Goal: Check status: Check status

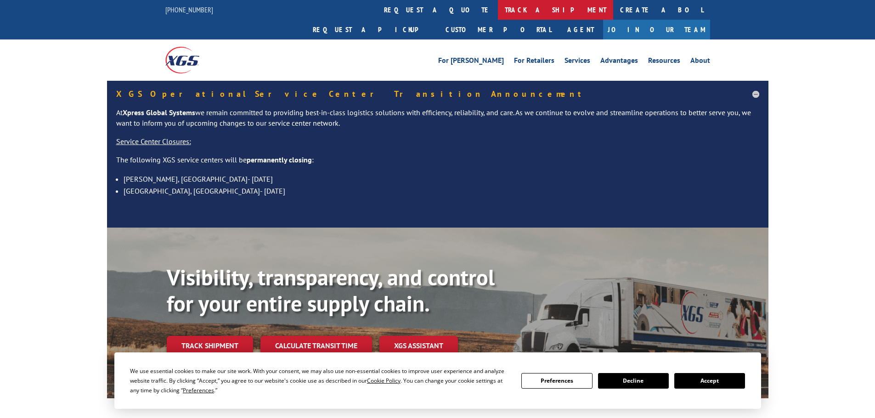
click at [498, 13] on link "track a shipment" at bounding box center [555, 10] width 115 height 20
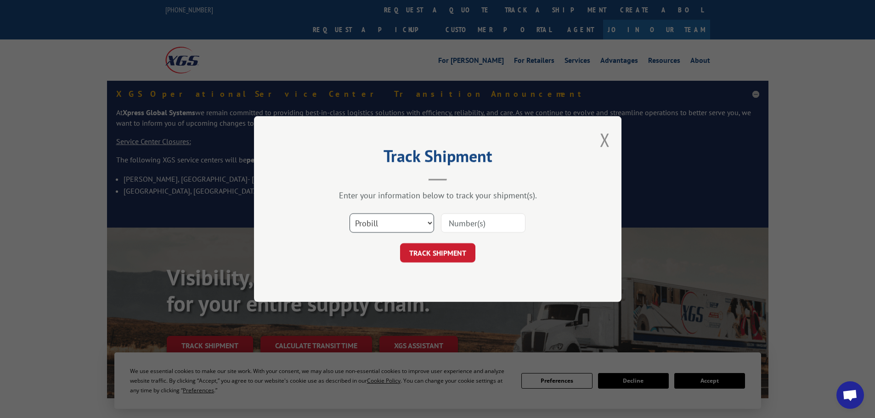
click at [398, 231] on select "Select category... Probill BOL PO" at bounding box center [392, 223] width 85 height 19
select select "bol"
click at [350, 214] on select "Select category... Probill BOL PO" at bounding box center [392, 223] width 85 height 19
paste input "5995626"
type input "5995626"
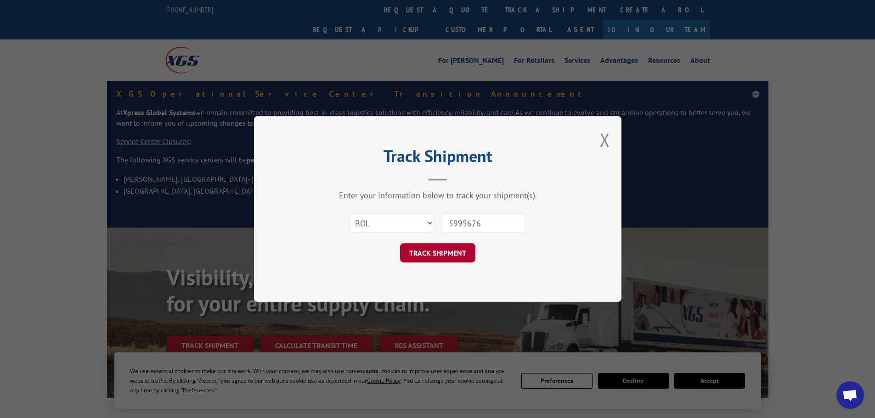
click at [430, 256] on button "TRACK SHIPMENT" at bounding box center [437, 252] width 75 height 19
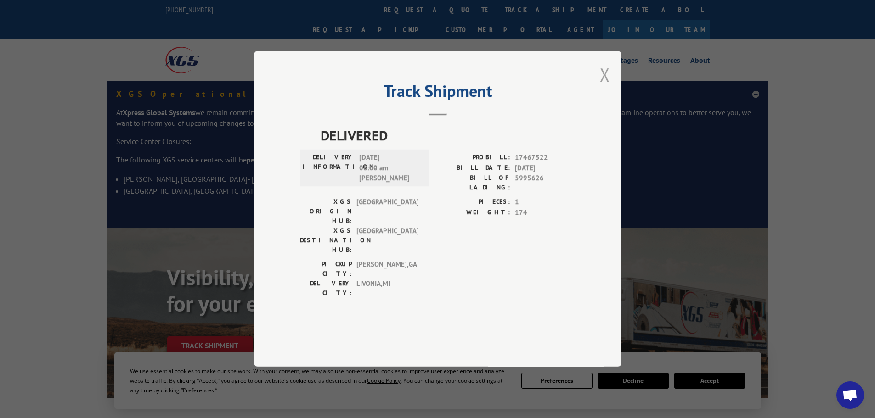
click at [600, 87] on button "Close modal" at bounding box center [605, 74] width 10 height 24
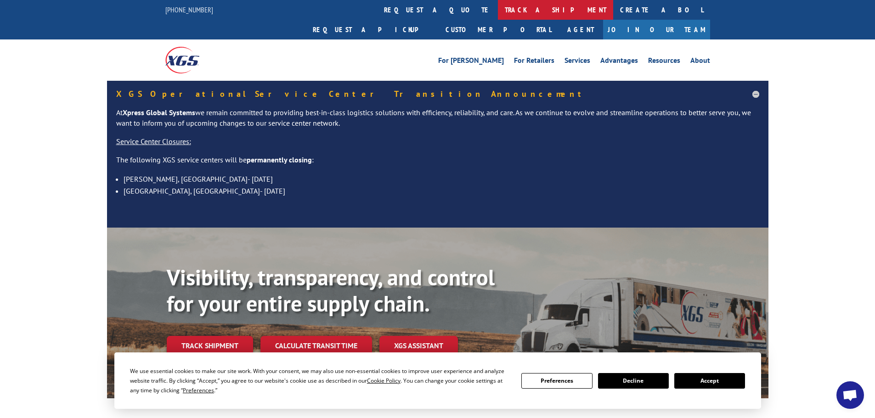
click at [498, 10] on link "track a shipment" at bounding box center [555, 10] width 115 height 20
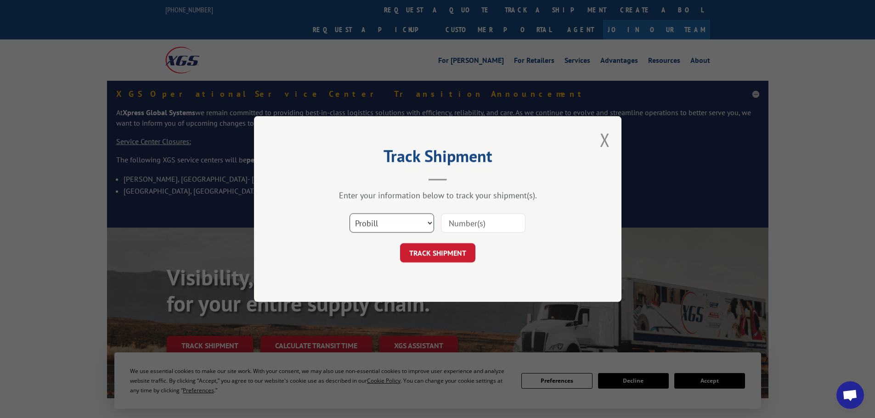
click at [418, 221] on select "Select category... Probill BOL PO" at bounding box center [392, 223] width 85 height 19
select select "bol"
click at [350, 214] on select "Select category... Probill BOL PO" at bounding box center [392, 223] width 85 height 19
paste input "5998220"
type input "5998220"
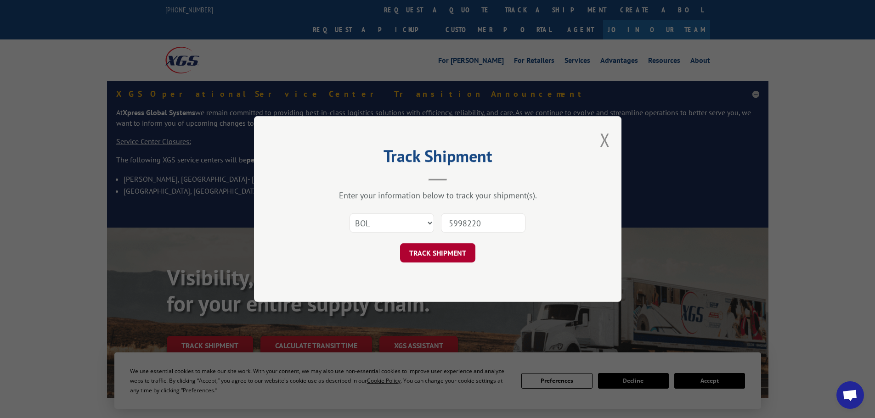
click at [460, 247] on button "TRACK SHIPMENT" at bounding box center [437, 252] width 75 height 19
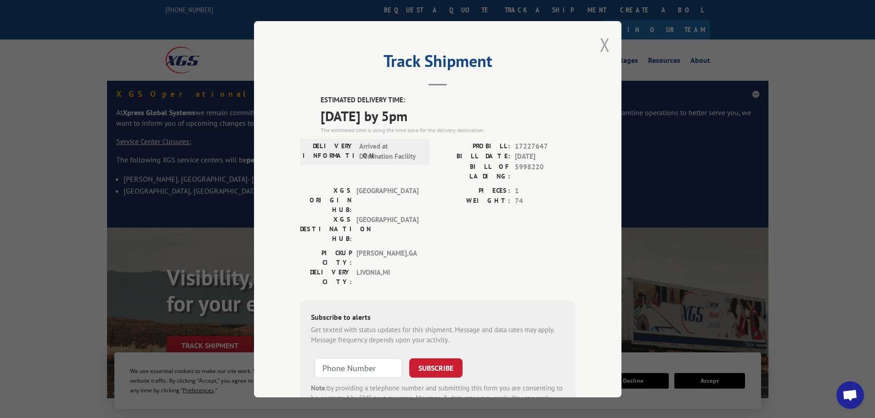
click at [606, 43] on button "Close modal" at bounding box center [605, 45] width 10 height 24
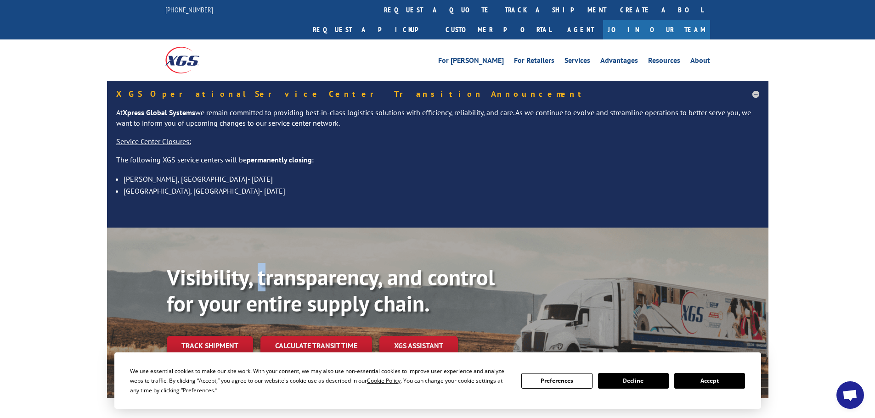
click at [261, 263] on b "Visibility, transparency, and control for your entire supply chain." at bounding box center [331, 290] width 328 height 55
click at [498, 13] on link "track a shipment" at bounding box center [555, 10] width 115 height 20
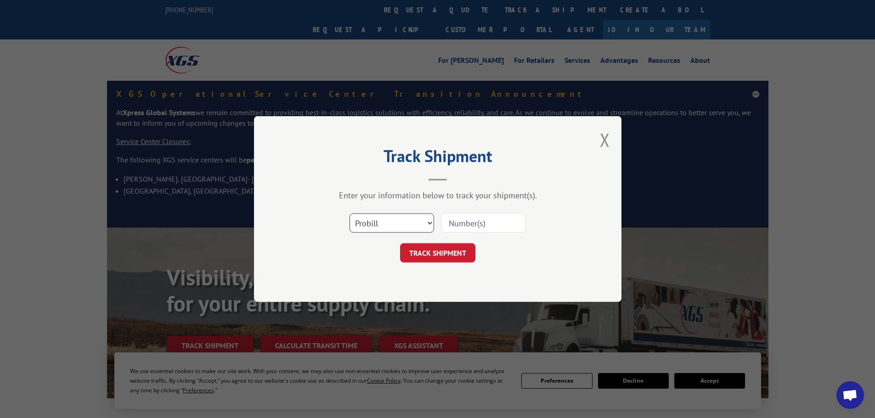
click at [416, 233] on select "Select category... Probill BOL PO" at bounding box center [392, 223] width 85 height 19
select select "bol"
click at [350, 214] on select "Select category... Probill BOL PO" at bounding box center [392, 223] width 85 height 19
paste input "5157816"
type input "5157816"
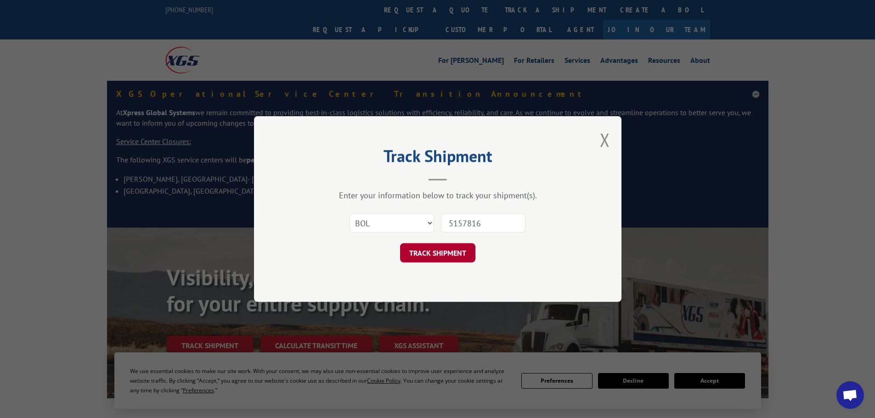
click at [458, 257] on button "TRACK SHIPMENT" at bounding box center [437, 252] width 75 height 19
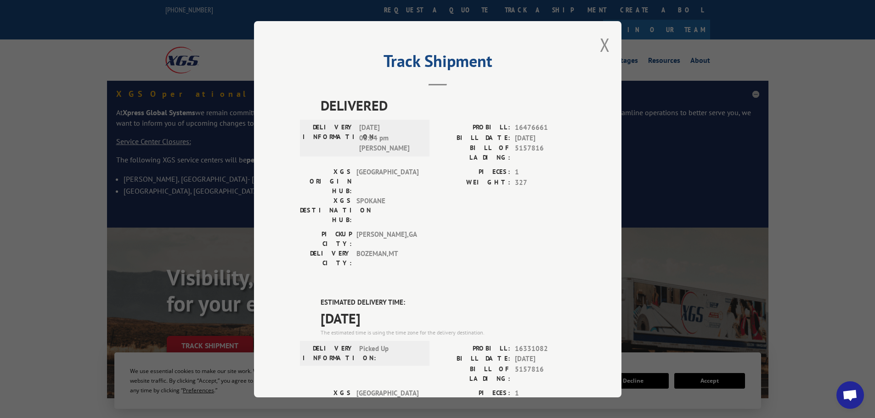
scroll to position [184, 0]
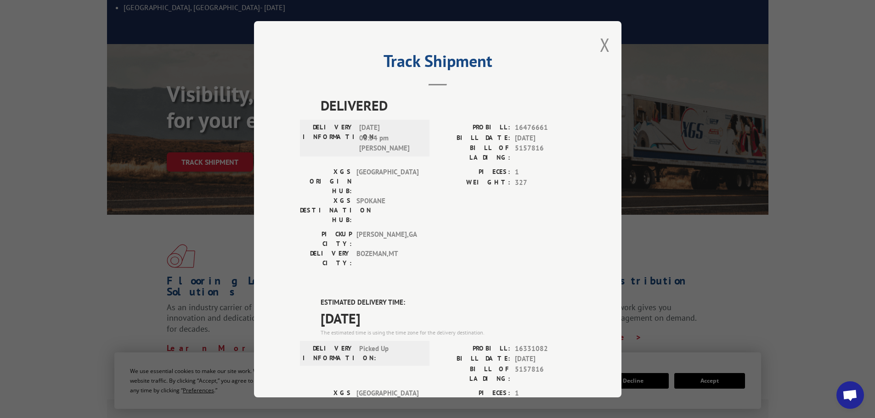
click at [607, 44] on div "Track Shipment DELIVERED DELIVERY INFORMATION: [DATE] 06:54 pm [PERSON_NAME]: 1…" at bounding box center [437, 209] width 367 height 377
click at [600, 45] on button "Close modal" at bounding box center [605, 45] width 10 height 24
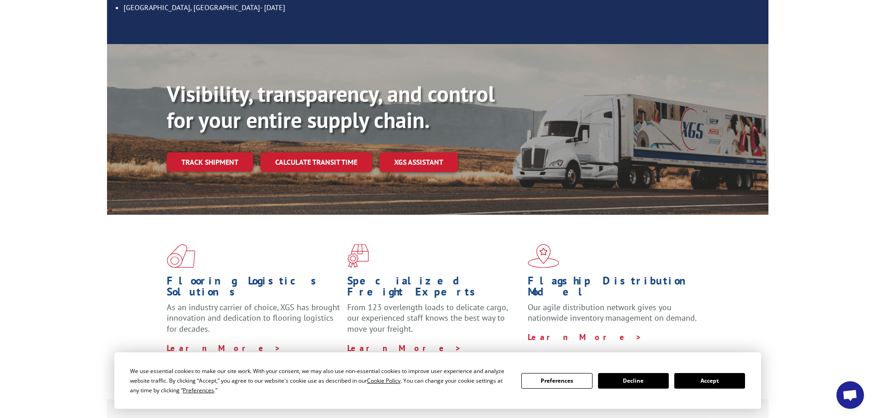
scroll to position [0, 0]
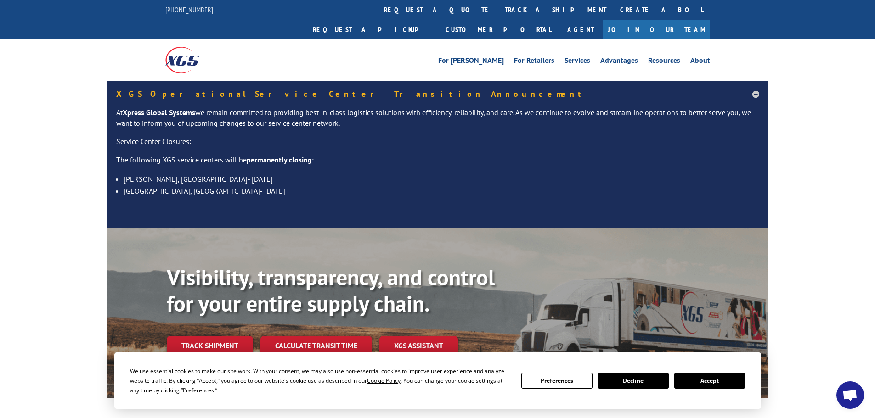
drag, startPoint x: 414, startPoint y: 14, endPoint x: 424, endPoint y: 107, distance: 93.3
click at [498, 13] on link "track a shipment" at bounding box center [555, 10] width 115 height 20
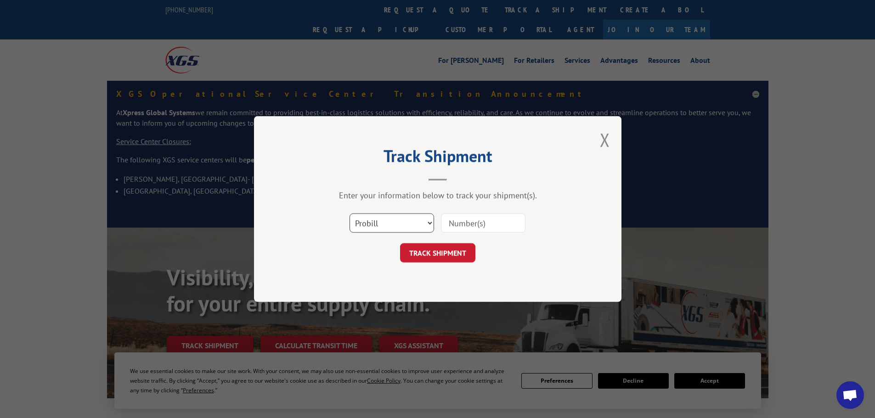
click at [418, 231] on select "Select category... Probill BOL PO" at bounding box center [392, 223] width 85 height 19
select select "bol"
click at [350, 214] on select "Select category... Probill BOL PO" at bounding box center [392, 223] width 85 height 19
click at [481, 222] on input at bounding box center [483, 223] width 85 height 19
paste input "5140800"
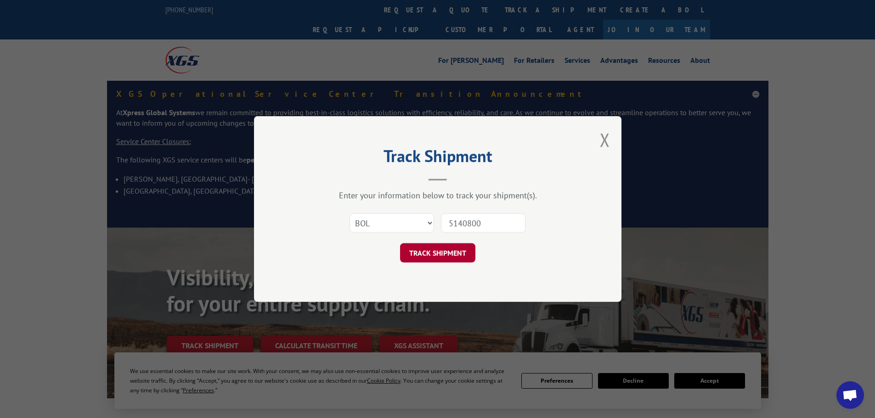
type input "5140800"
click at [455, 256] on button "TRACK SHIPMENT" at bounding box center [437, 252] width 75 height 19
